Goal: Check status: Check status

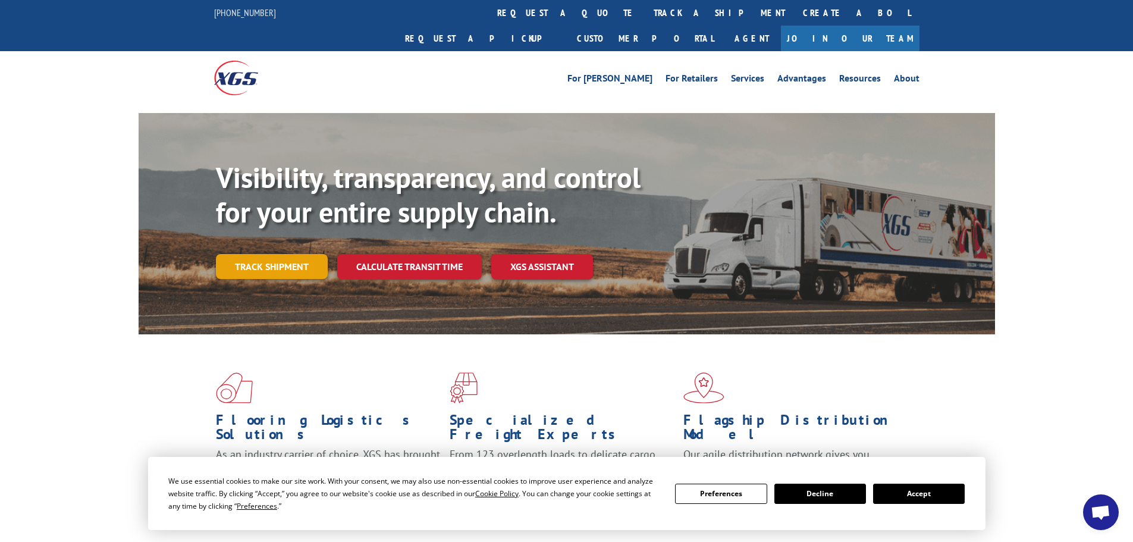
click at [278, 254] on link "Track shipment" at bounding box center [272, 266] width 112 height 25
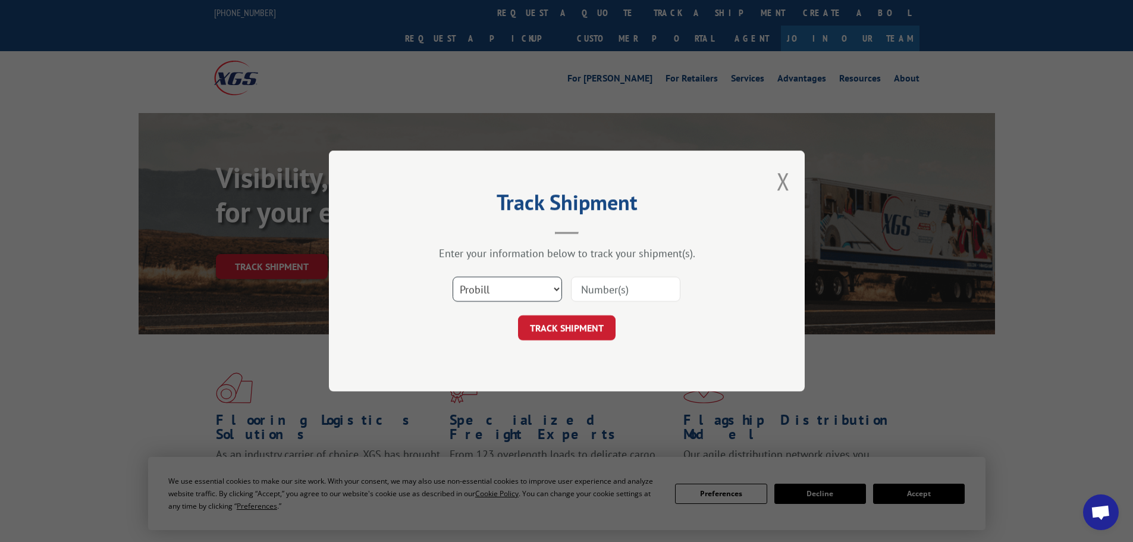
click at [492, 297] on select "Select category... Probill BOL PO" at bounding box center [506, 288] width 109 height 25
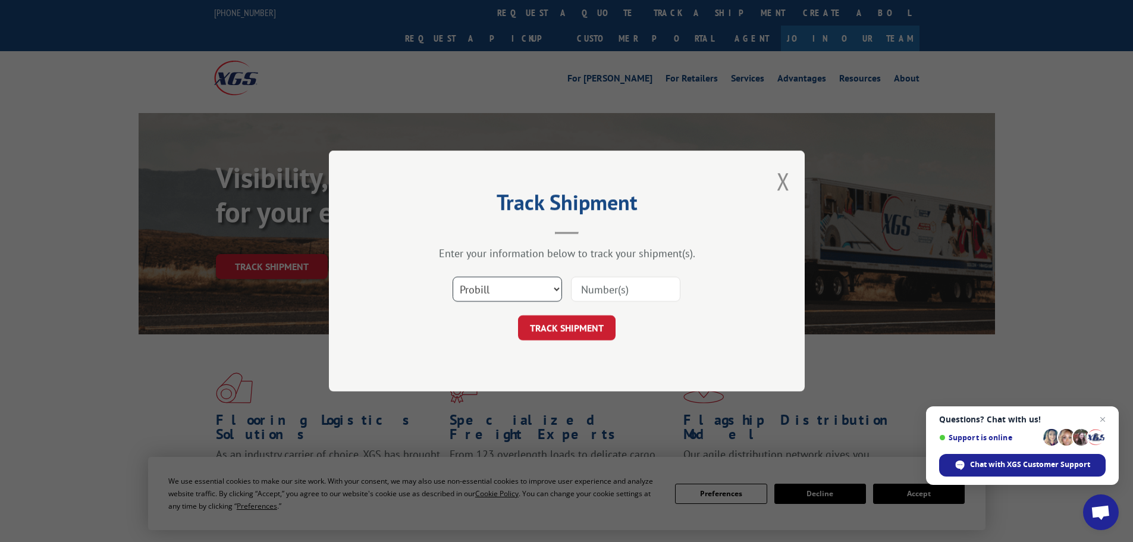
select select "bol"
click at [452, 276] on select "Select category... Probill BOL PO" at bounding box center [506, 288] width 109 height 25
paste input "5207011"
type input "5207011"
click at [595, 332] on button "TRACK SHIPMENT" at bounding box center [567, 327] width 98 height 25
